Goal: Task Accomplishment & Management: Manage account settings

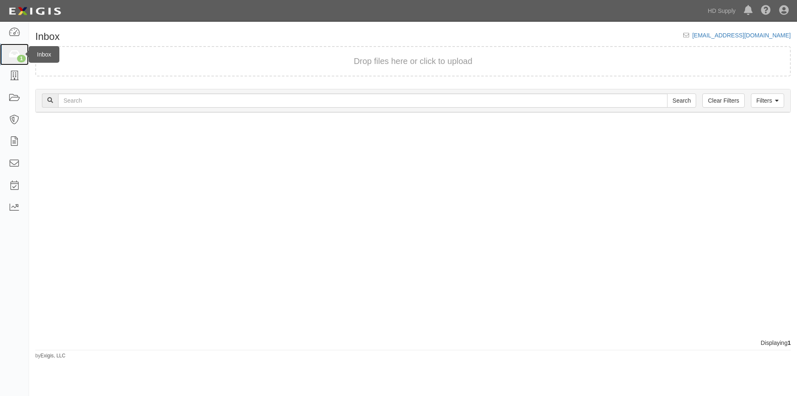
click at [10, 57] on icon at bounding box center [14, 55] width 12 height 10
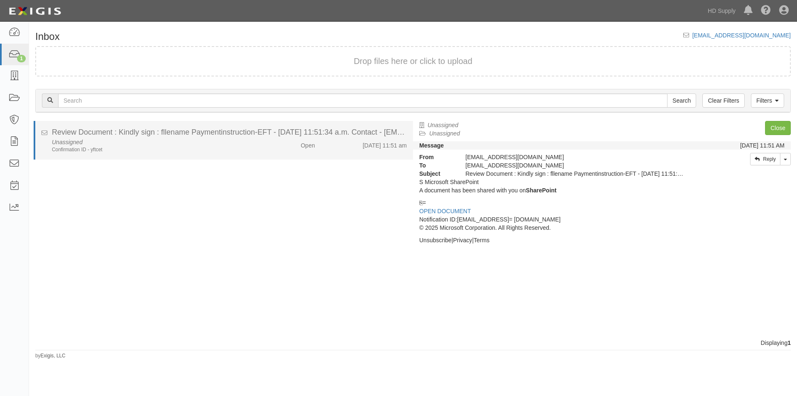
click at [152, 145] on div "Unassigned Confirmation ID - yftcet" at bounding box center [153, 145] width 214 height 15
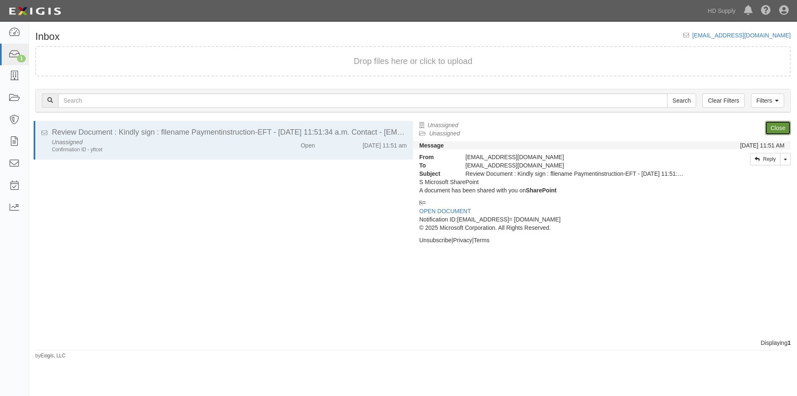
click at [770, 128] on link "Close" at bounding box center [778, 128] width 26 height 14
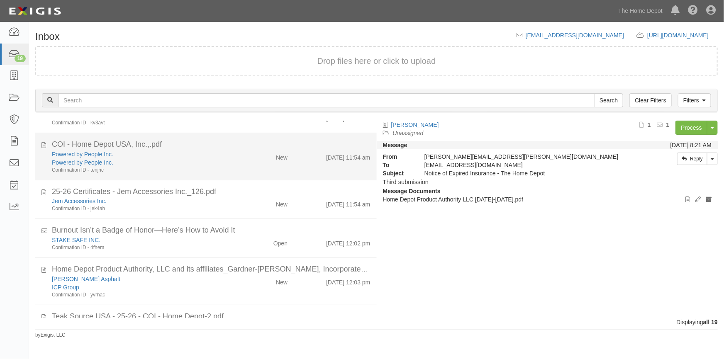
scroll to position [610, 0]
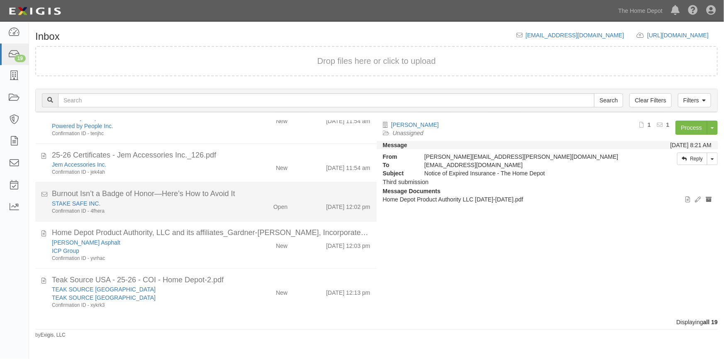
click at [217, 204] on div "STAKE SAFE INC." at bounding box center [142, 204] width 181 height 8
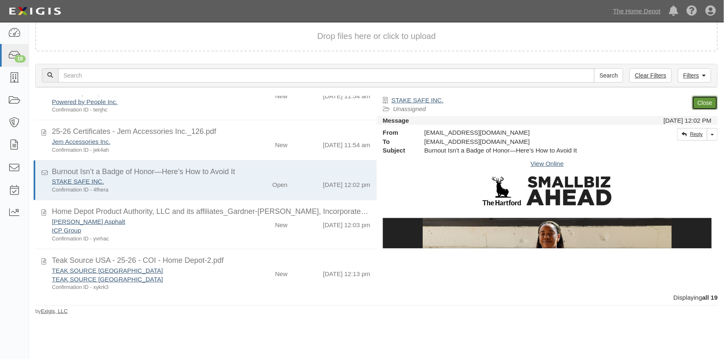
click at [712, 99] on link "Close" at bounding box center [705, 103] width 26 height 14
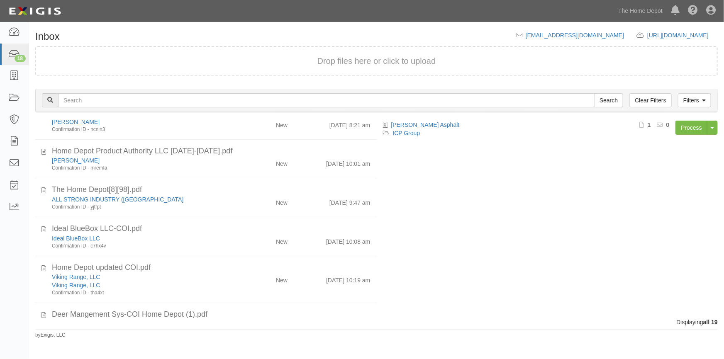
scroll to position [0, 0]
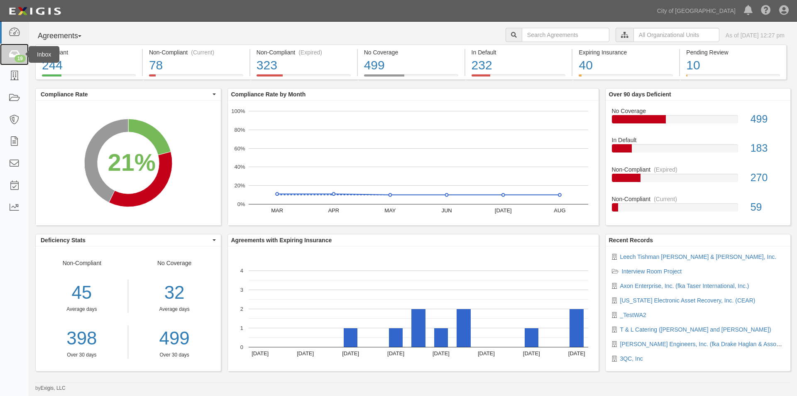
click at [11, 54] on icon at bounding box center [14, 55] width 12 height 10
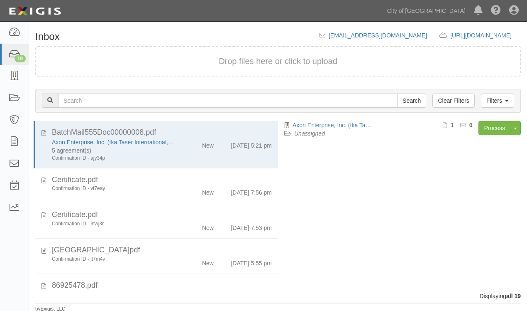
click at [245, 4] on div "Dashboard 19 Inbox Parties Agreements Coverages Documents Messages Tasks Report…" at bounding box center [263, 10] width 515 height 21
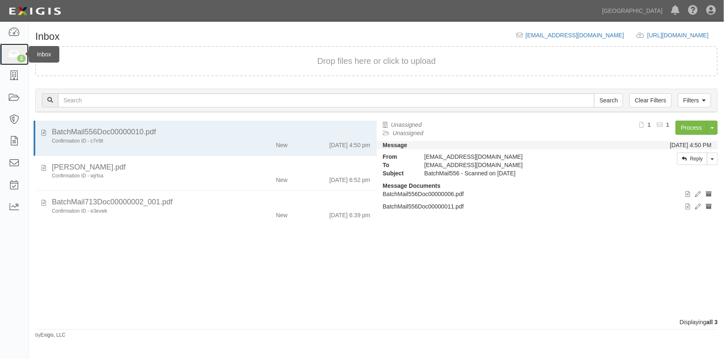
click at [17, 54] on icon at bounding box center [14, 55] width 12 height 10
